Goal: Information Seeking & Learning: Compare options

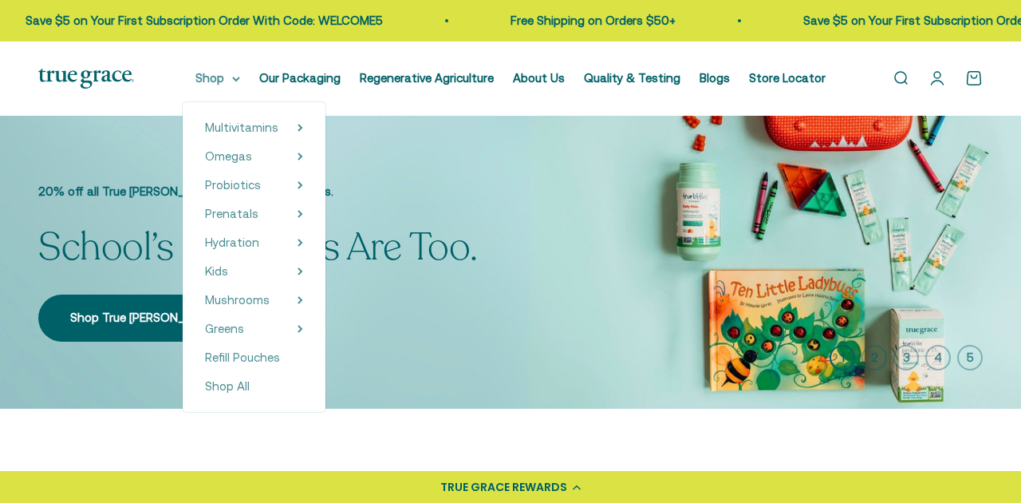
click at [226, 86] on summary "Shop" at bounding box center [217, 78] width 45 height 19
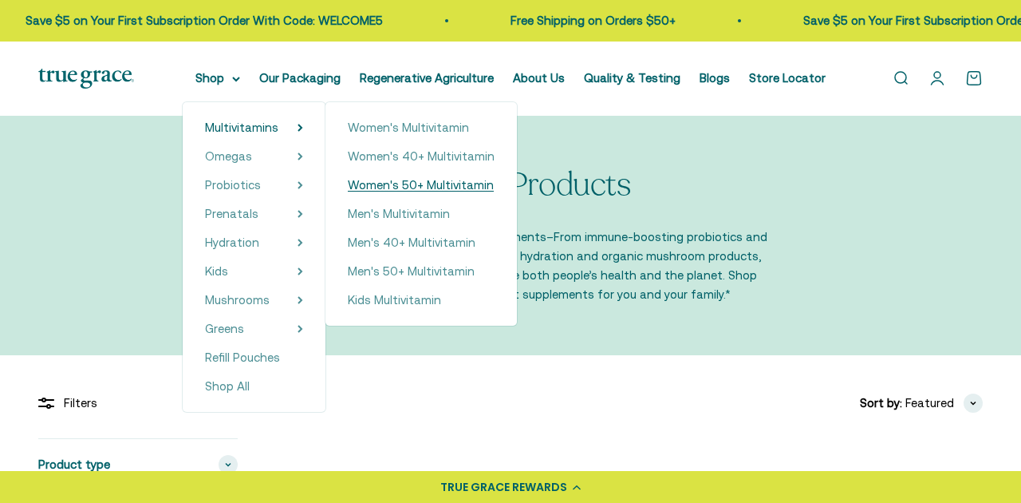
click at [397, 187] on span "Women's 50+ Multivitamin" at bounding box center [421, 185] width 146 height 14
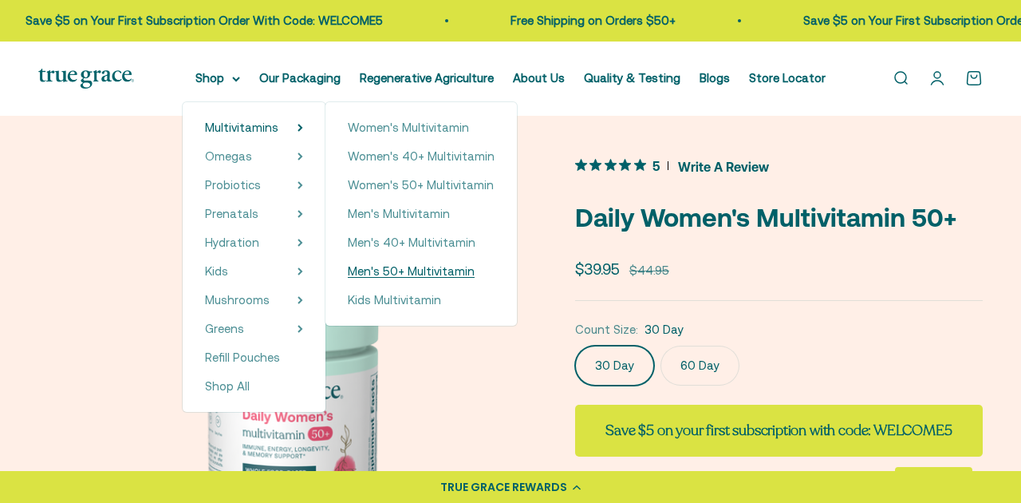
click at [396, 265] on span "Men's 50+ Multivitamin" at bounding box center [411, 271] width 127 height 14
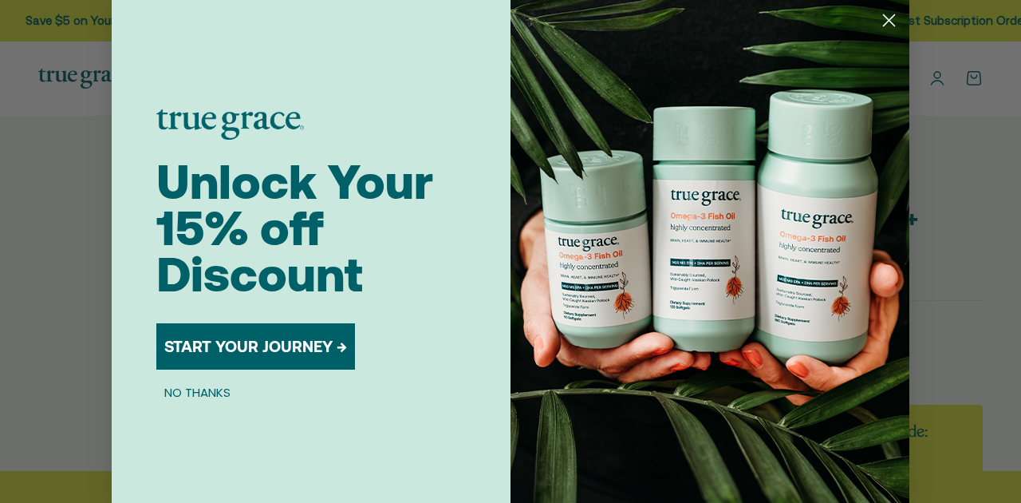
click at [883, 27] on circle "Close dialog" at bounding box center [889, 20] width 26 height 26
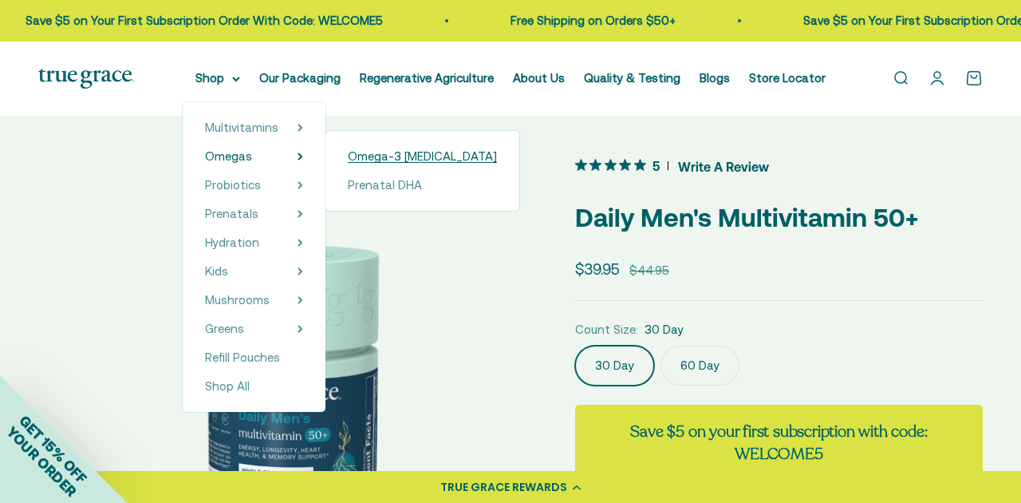
click at [417, 160] on span "Omega-3 [MEDICAL_DATA]" at bounding box center [422, 156] width 149 height 14
